Goal: Task Accomplishment & Management: Complete application form

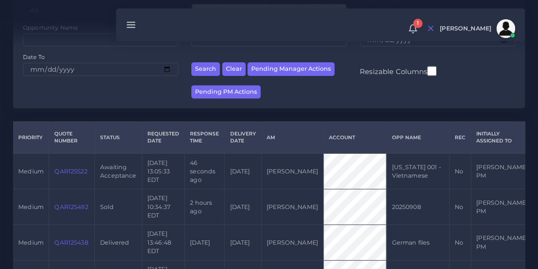
scroll to position [142, 0]
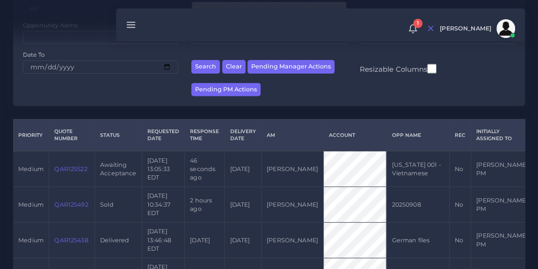
click at [68, 165] on link "QAR125522" at bounding box center [70, 168] width 33 height 7
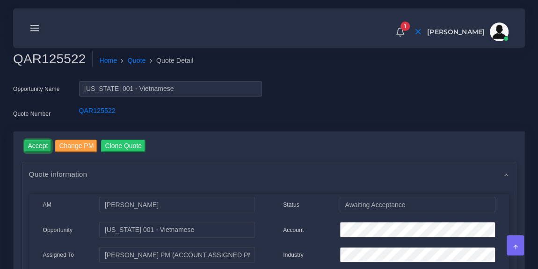
click at [36, 146] on input "Accept" at bounding box center [38, 145] width 28 height 13
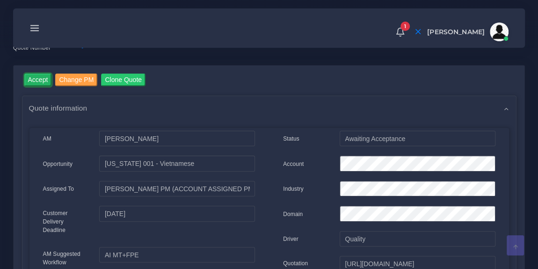
scroll to position [93, 0]
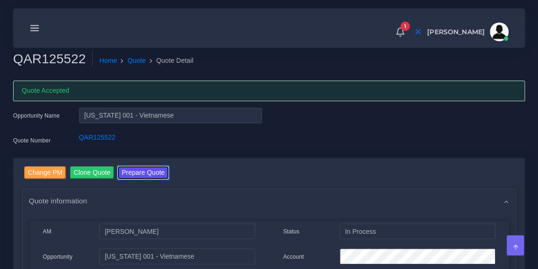
click at [141, 172] on button "Prepare Quote" at bounding box center [143, 172] width 51 height 13
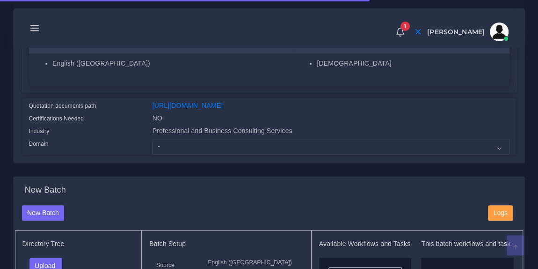
scroll to position [193, 0]
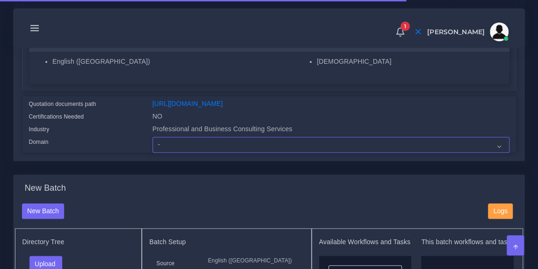
click at [187, 153] on select "- Advertising and Media Agriculture, Forestry and Fishing Architecture, Buildin…" at bounding box center [331, 145] width 357 height 16
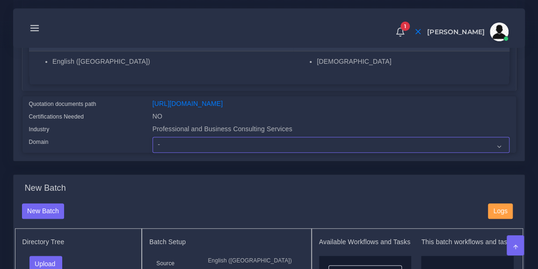
select select "Professional and Business Consulting Services"
click at [153, 142] on select "- Advertising and Media Agriculture, Forestry and Fishing Architecture, Buildin…" at bounding box center [331, 145] width 357 height 16
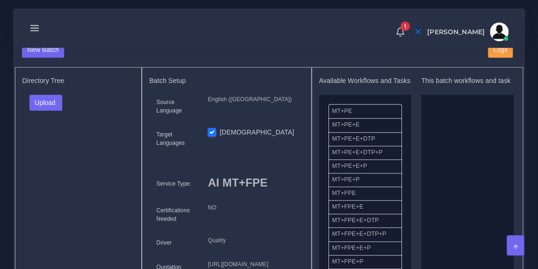
scroll to position [379, 0]
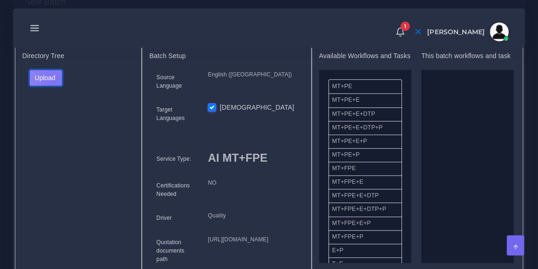
click at [53, 85] on button "Upload" at bounding box center [45, 78] width 33 height 16
click at [53, 117] on label "Files" at bounding box center [62, 113] width 65 height 12
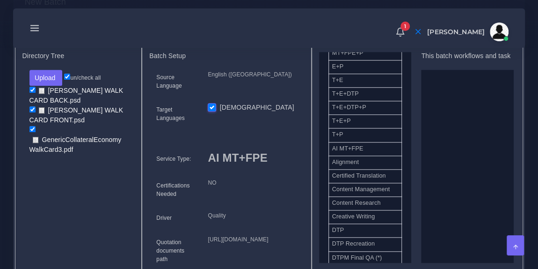
scroll to position [224, 0]
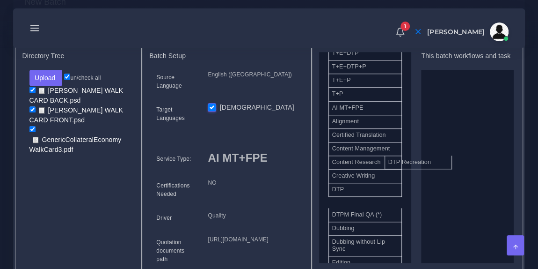
drag, startPoint x: 381, startPoint y: 212, endPoint x: 449, endPoint y: 157, distance: 86.5
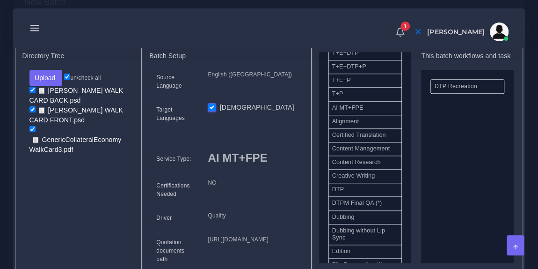
drag, startPoint x: 377, startPoint y: 197, endPoint x: 477, endPoint y: 172, distance: 103.1
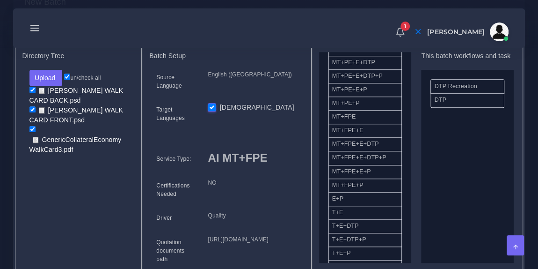
scroll to position [7, 0]
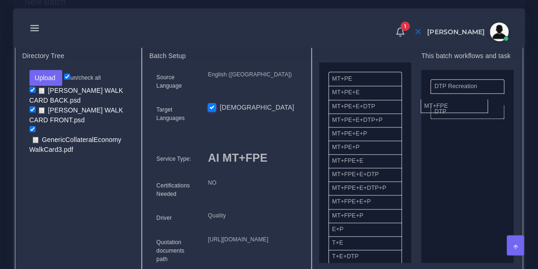
drag, startPoint x: 369, startPoint y: 171, endPoint x: 461, endPoint y: 109, distance: 111.0
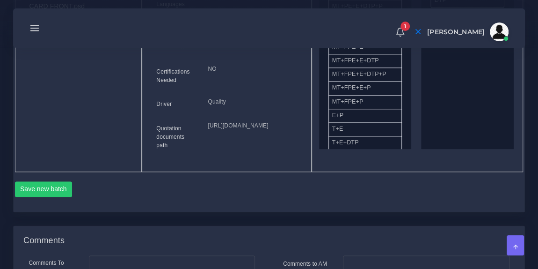
scroll to position [528, 0]
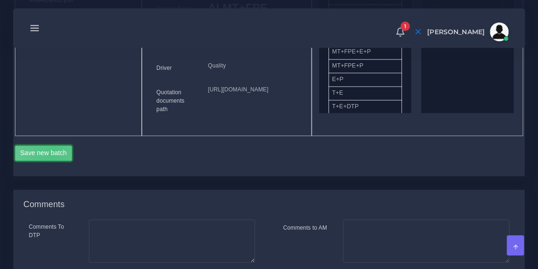
click at [52, 161] on button "Save new batch" at bounding box center [44, 153] width 58 height 16
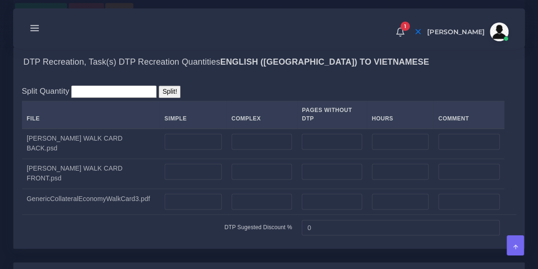
scroll to position [695, 0]
click at [240, 149] on input "number" at bounding box center [262, 141] width 61 height 16
type input "1"
click at [236, 179] on input "number" at bounding box center [262, 171] width 61 height 16
type input "1"
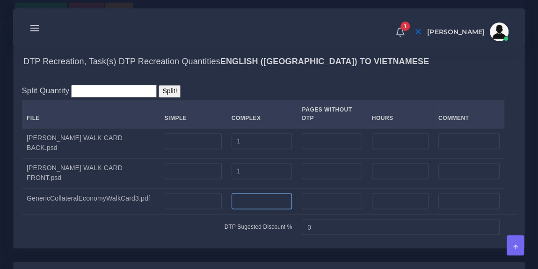
click at [233, 209] on input "number" at bounding box center [262, 201] width 61 height 16
type input "2"
click at [230, 128] on div "Split Quantity Split! File Simple Complex Pages Without DTP Hours Comment FOWLE…" at bounding box center [269, 162] width 511 height 171
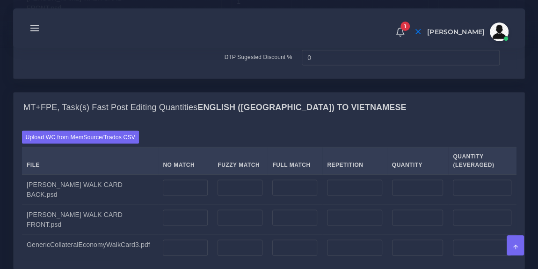
scroll to position [879, 0]
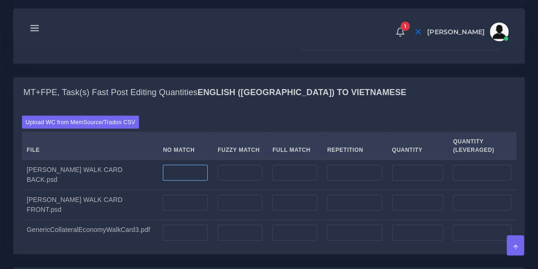
click at [175, 180] on input "number" at bounding box center [185, 172] width 45 height 16
type input "1"
type input "34"
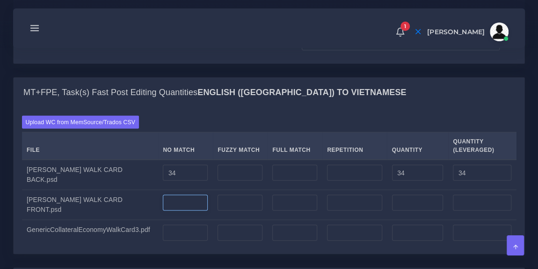
click at [172, 210] on input "number" at bounding box center [185, 202] width 45 height 16
type input "100"
click at [171, 240] on input "number" at bounding box center [185, 232] width 45 height 16
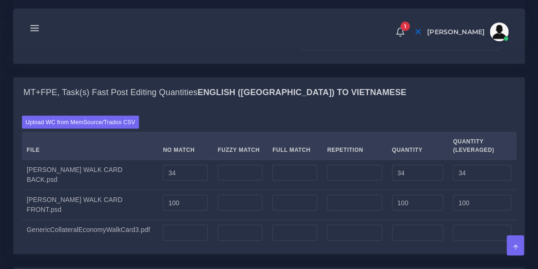
type input "0"
type input "140"
click at [231, 144] on div "Upload WC from MemSource/Trados CSV File No Match Fuzzy Match Full Match Repeti…" at bounding box center [269, 180] width 495 height 130
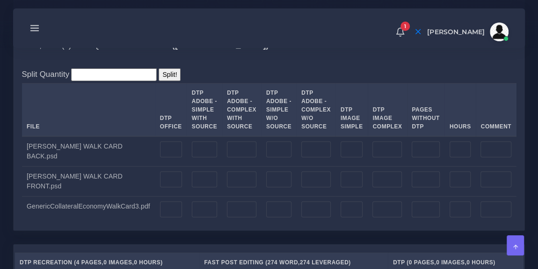
scroll to position [1121, 0]
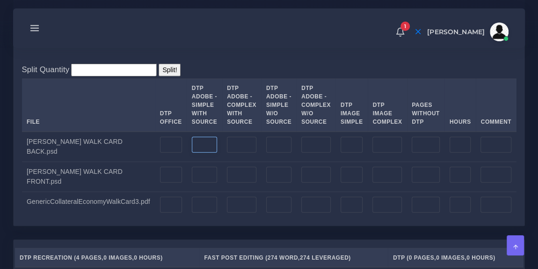
click at [197, 153] on input "number" at bounding box center [204, 145] width 25 height 16
type input "1"
click at [198, 183] on input "number" at bounding box center [204, 175] width 25 height 16
type input "1"
click at [199, 212] on input "number" at bounding box center [204, 205] width 25 height 16
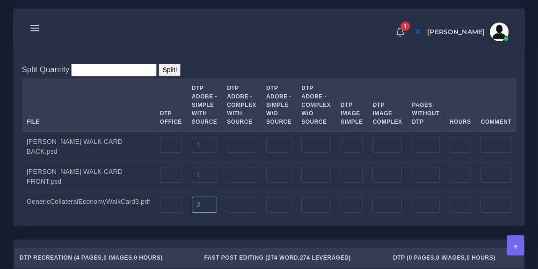
type input "2"
click at [292, 80] on div "Split Quantity Split! File DTP Office DTP Adobe - Simple With Source DTP Adobe …" at bounding box center [269, 140] width 511 height 170
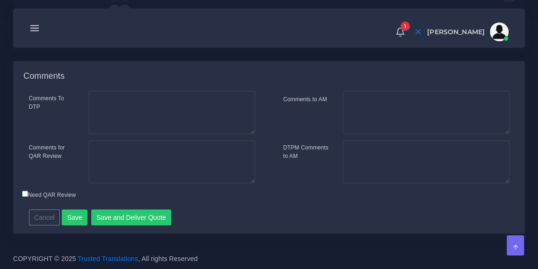
scroll to position [1620, 0]
click at [129, 218] on button "Save and Deliver Quote" at bounding box center [131, 217] width 80 height 16
click at [196, 93] on textarea "Comments To DTP" at bounding box center [172, 112] width 166 height 43
